Goal: Information Seeking & Learning: Learn about a topic

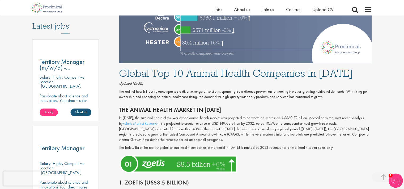
scroll to position [275, 0]
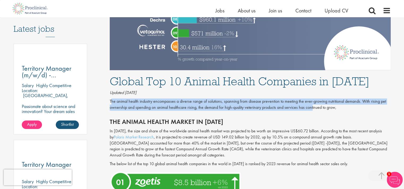
drag, startPoint x: 111, startPoint y: 101, endPoint x: 312, endPoint y: 112, distance: 201.2
click at [312, 112] on div "Updated [DATE] The animal health industry encompasses a diverse range of soluti…" at bounding box center [250, 102] width 289 height 24
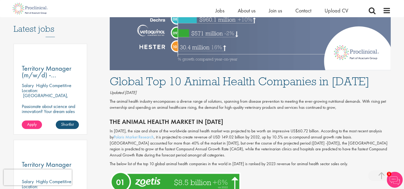
click at [309, 123] on h2 "The Animal Health Market in [DATE]" at bounding box center [250, 122] width 281 height 7
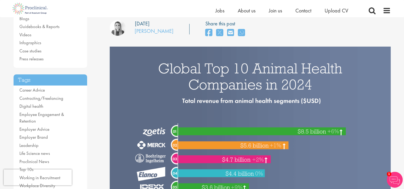
scroll to position [28, 0]
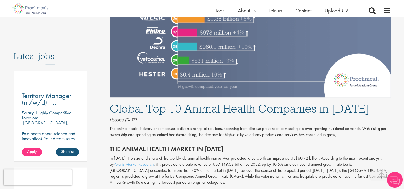
scroll to position [372, 0]
